Goal: Task Accomplishment & Management: Manage account settings

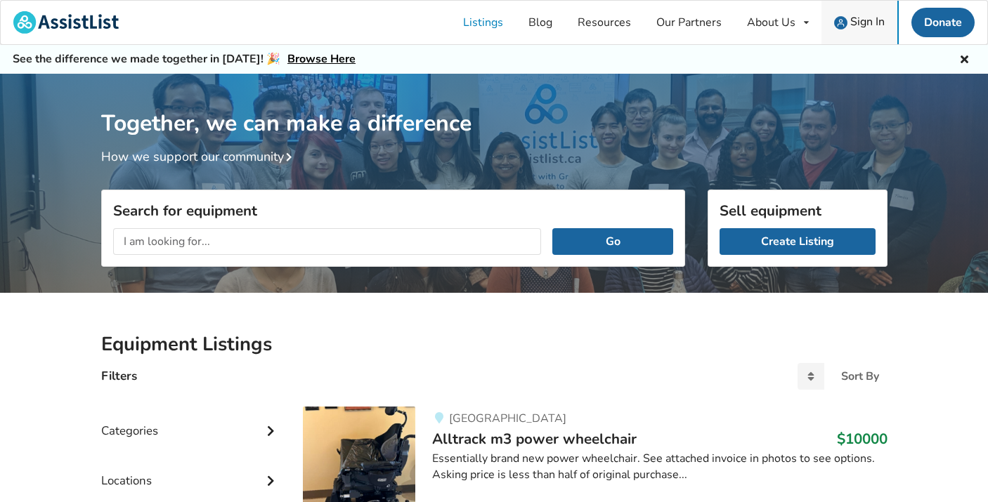
click at [879, 25] on span "Sign In" at bounding box center [867, 21] width 34 height 15
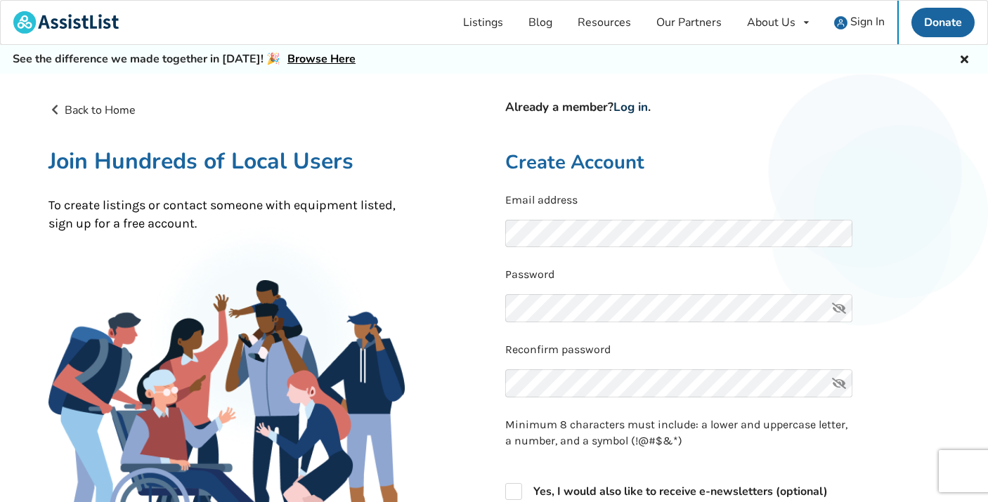
click at [644, 104] on link "Log in" at bounding box center [630, 107] width 34 height 16
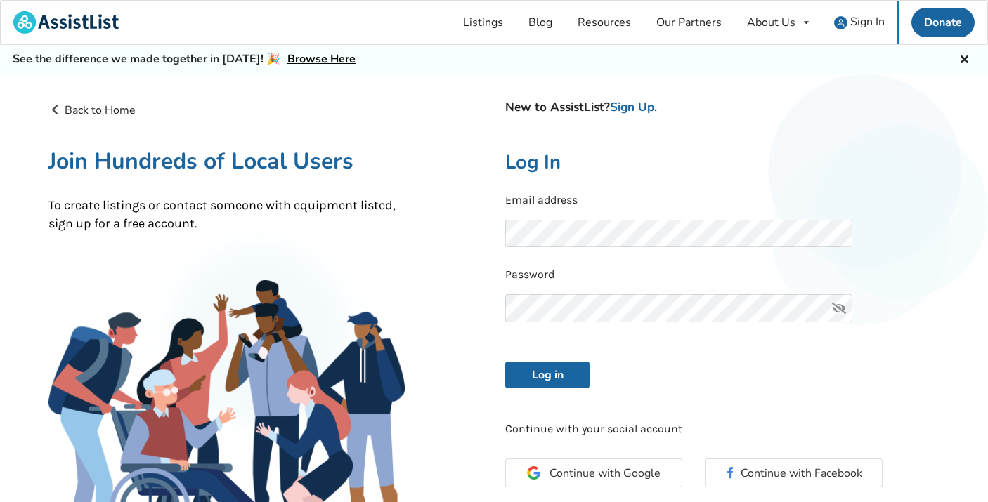
click at [531, 391] on div "New to AssistList? Sign Up . Log In Email address Password Log in Continue with…" at bounding box center [722, 344] width 457 height 484
click at [531, 376] on button "Log in" at bounding box center [547, 375] width 84 height 27
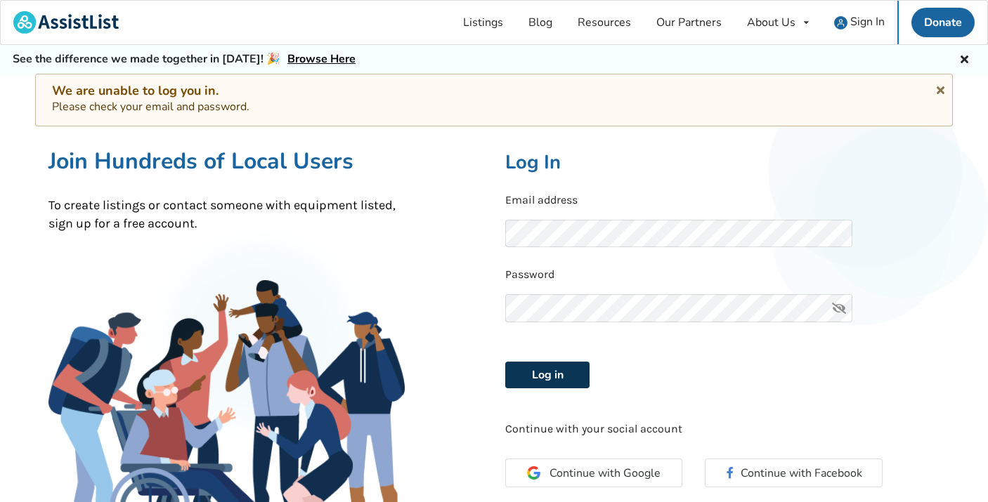
click at [544, 375] on button "Log in" at bounding box center [547, 375] width 84 height 27
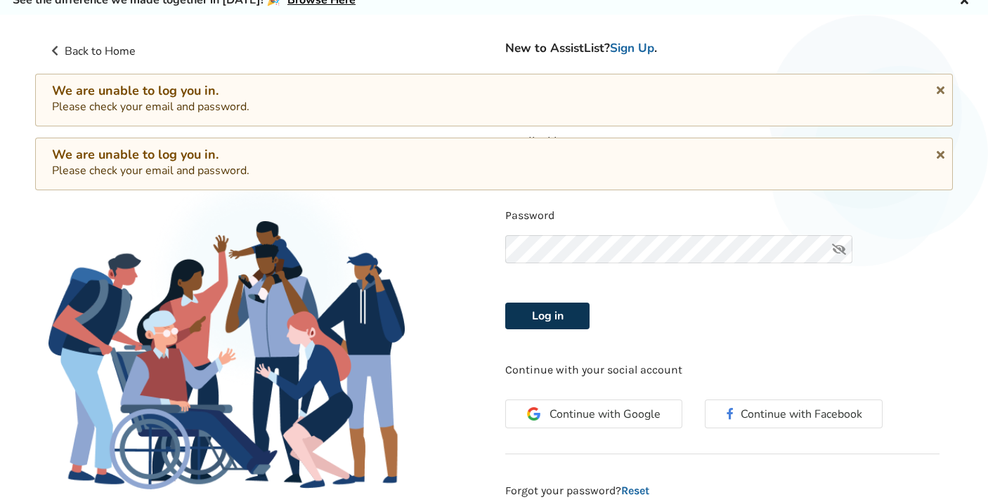
scroll to position [64, 0]
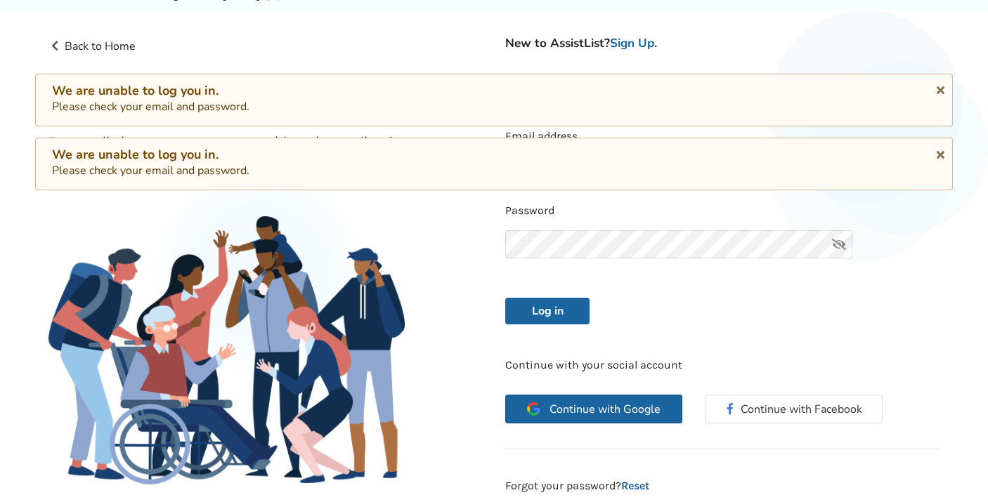
click at [614, 405] on span "Continue with Google" at bounding box center [604, 409] width 111 height 11
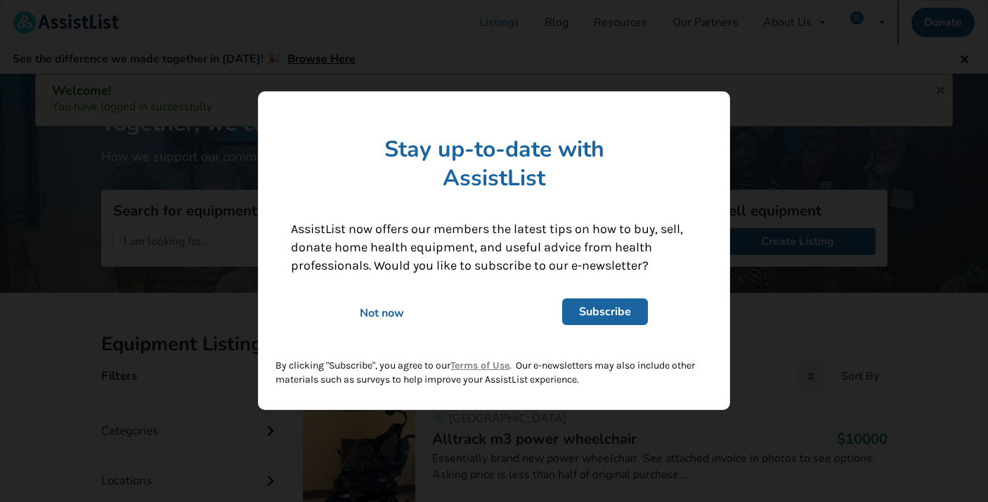
click at [388, 310] on div "Not now" at bounding box center [382, 313] width 202 height 15
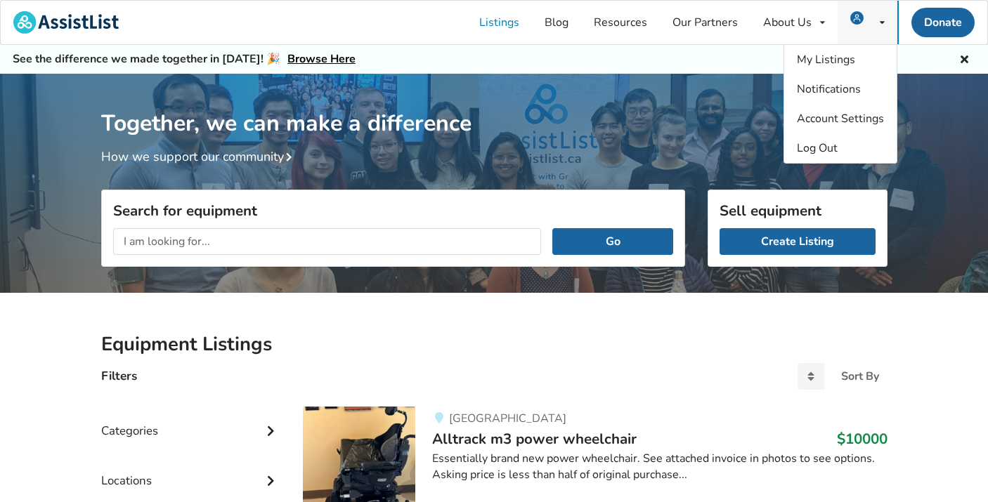
click at [866, 26] on span at bounding box center [860, 22] width 21 height 11
click at [852, 64] on span "My Listings" at bounding box center [826, 59] width 58 height 15
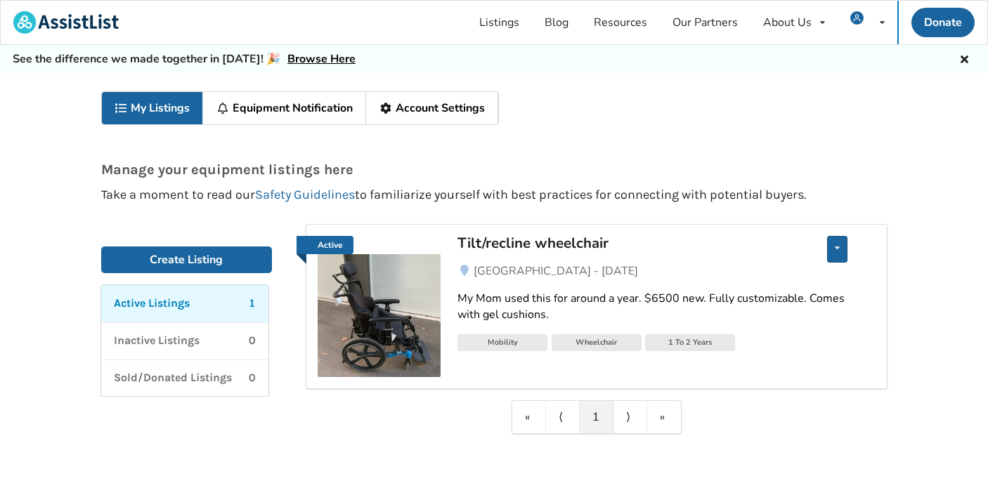
click at [844, 243] on div "Edit listing Renew listing Mark as Sold Delete listing" at bounding box center [837, 249] width 20 height 27
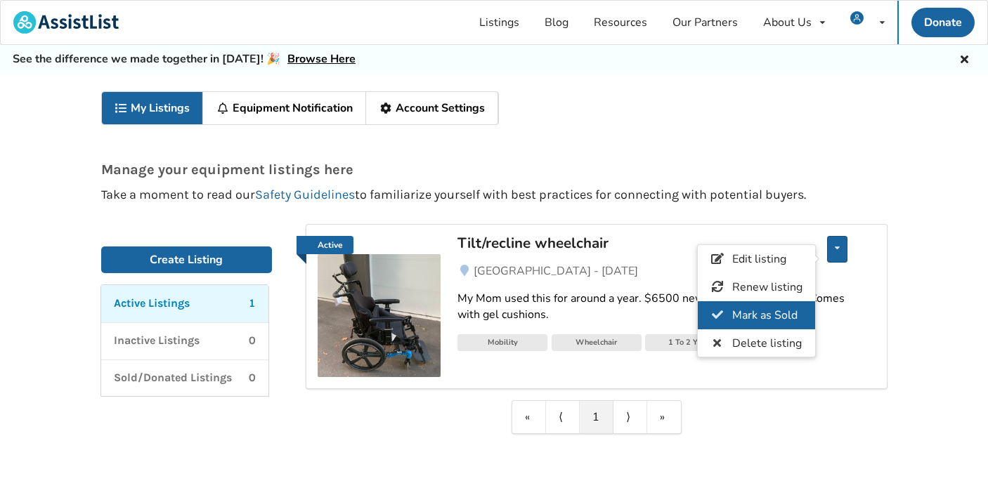
click at [760, 317] on span "Mark as Sold" at bounding box center [763, 315] width 65 height 15
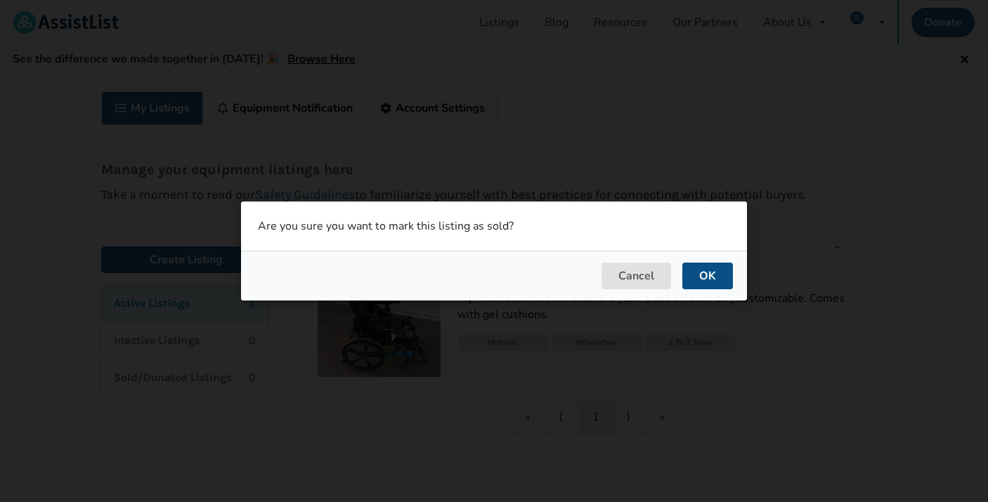
click at [709, 277] on button "OK" at bounding box center [707, 276] width 51 height 27
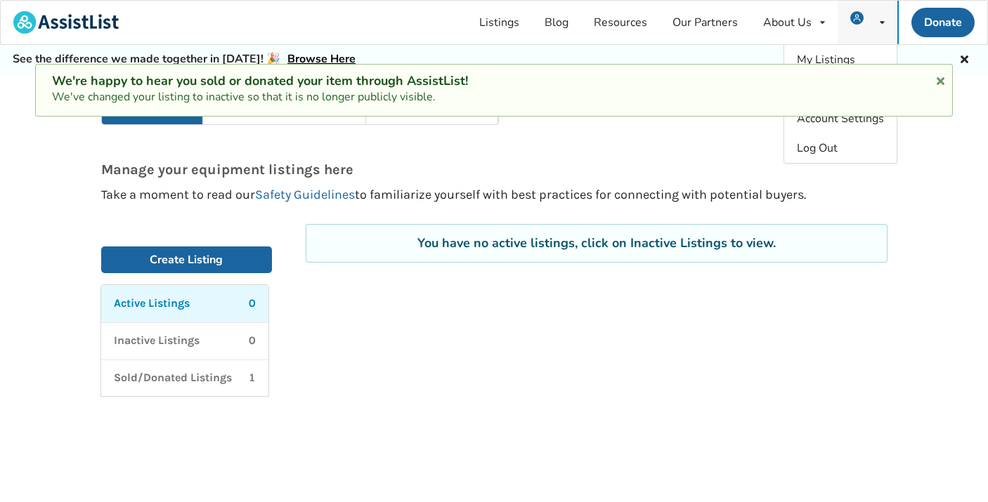
click at [863, 22] on span at bounding box center [860, 22] width 21 height 11
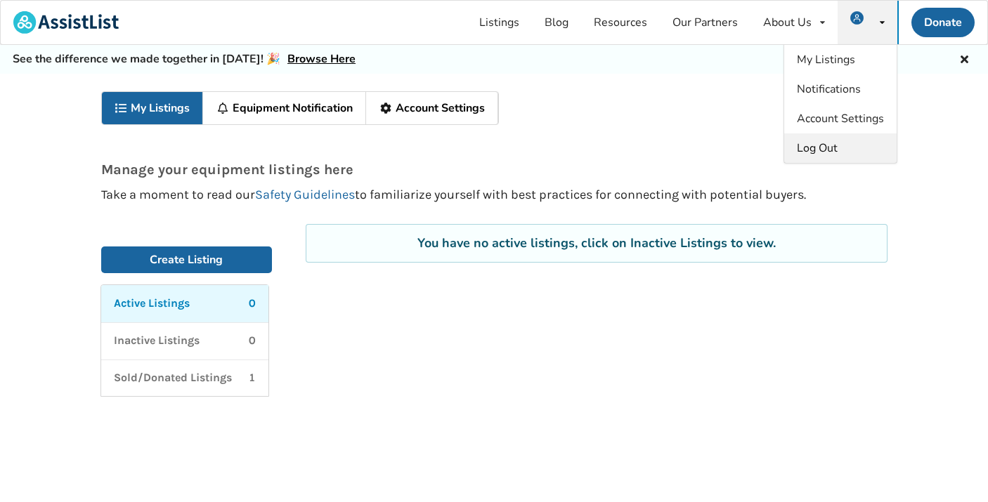
click at [820, 146] on span "Log Out" at bounding box center [817, 147] width 41 height 15
